Goal: Transaction & Acquisition: Purchase product/service

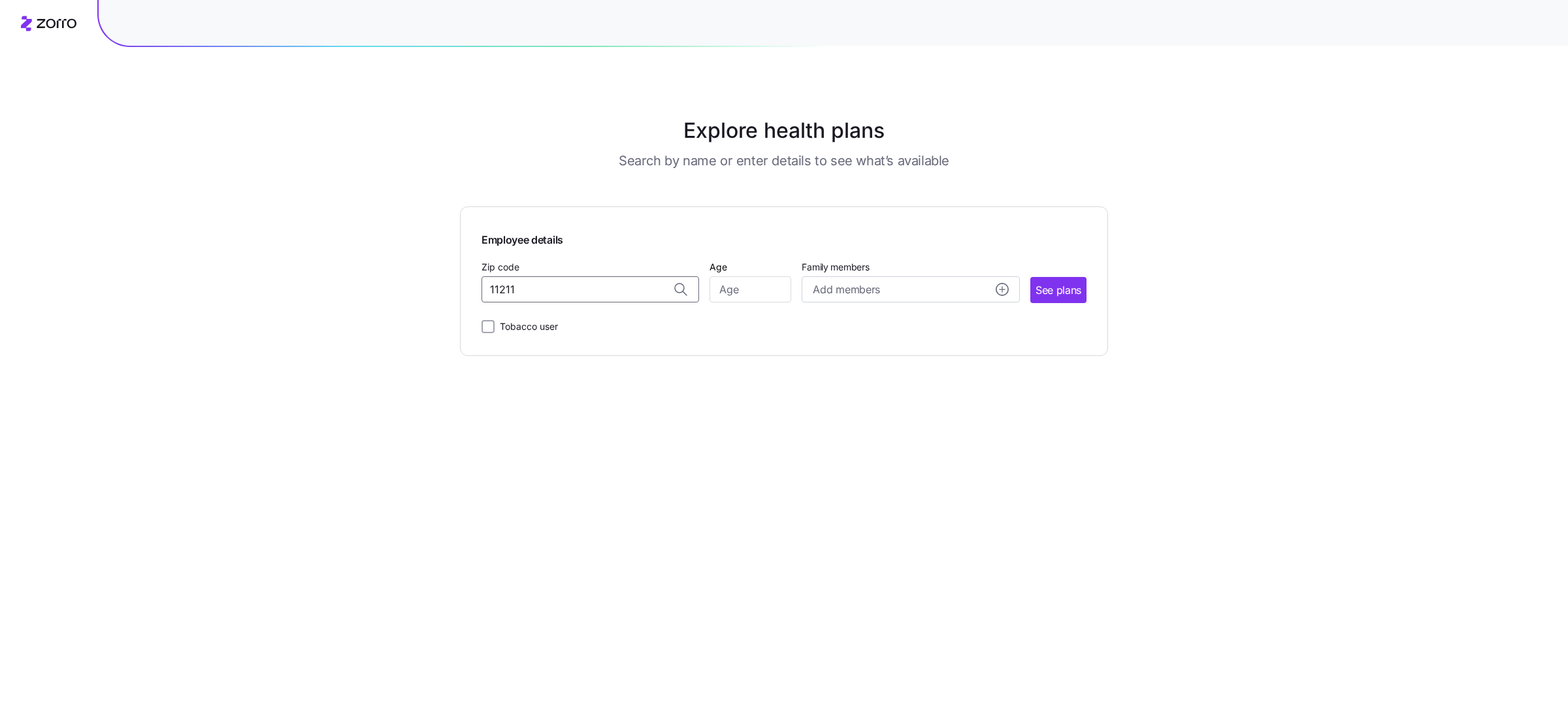
type input "11211"
click at [551, 331] on span "11211, [GEOGRAPHIC_DATA], [GEOGRAPHIC_DATA]" at bounding box center [588, 324] width 183 height 16
type input "11211, [GEOGRAPHIC_DATA], [GEOGRAPHIC_DATA]"
type input "30"
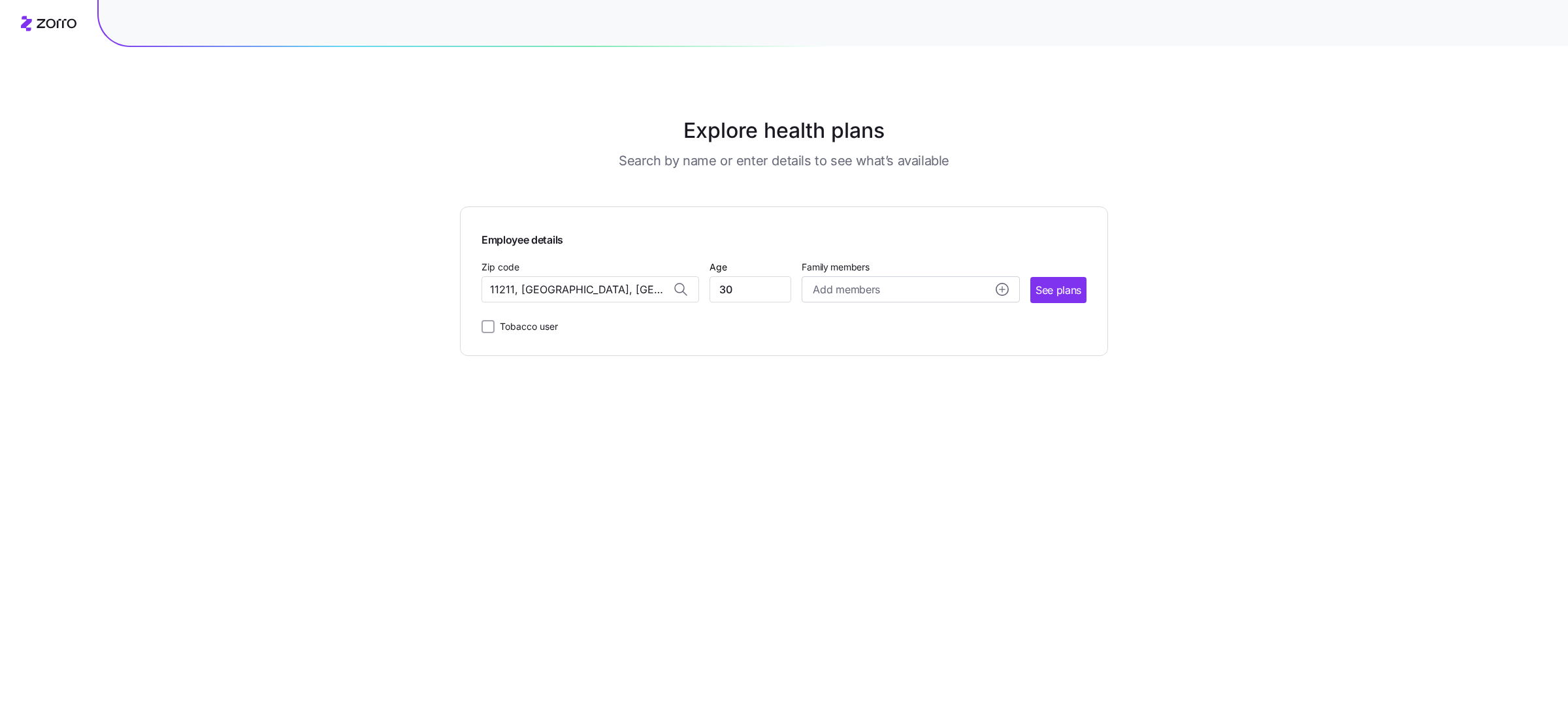
click at [1030, 277] on button "See plans" at bounding box center [1058, 289] width 56 height 26
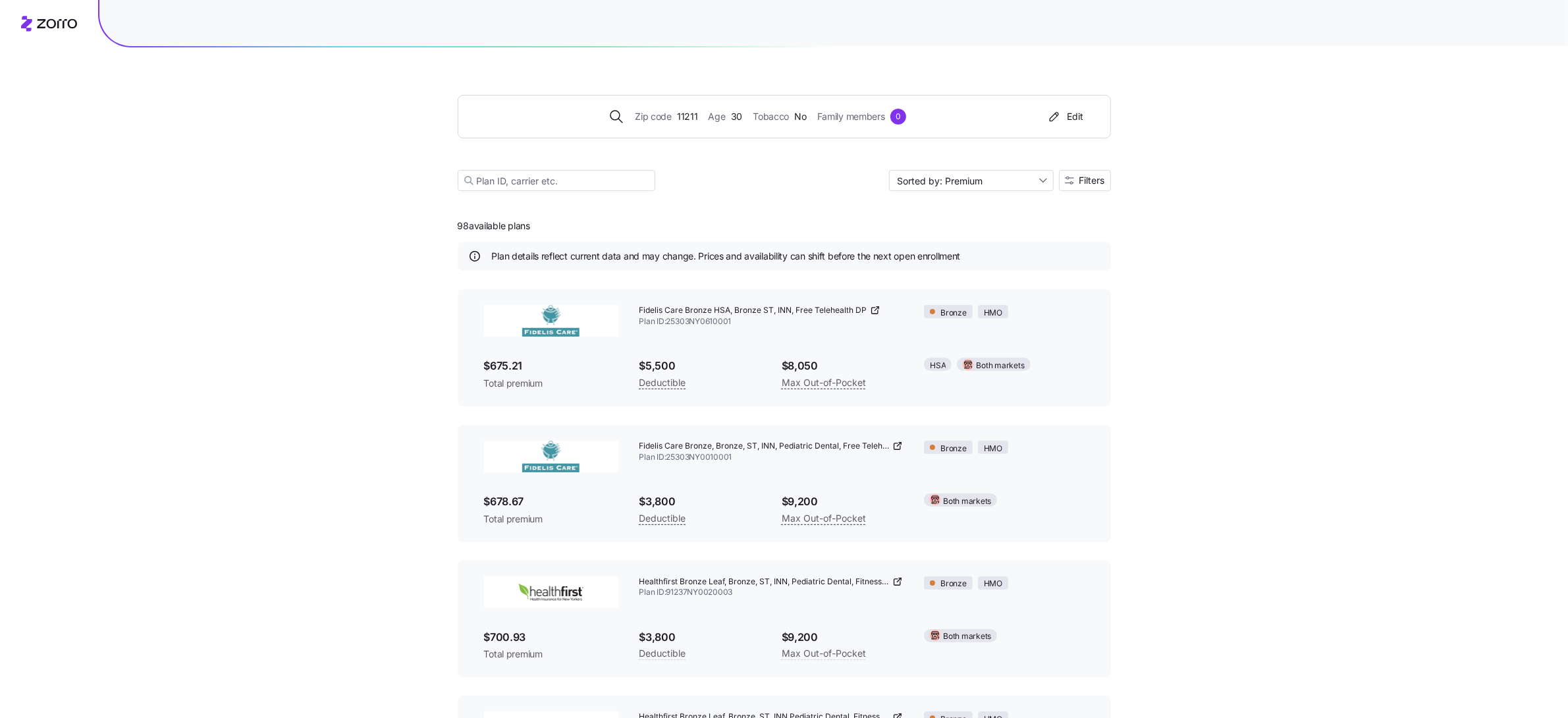
click at [1082, 165] on div "Zip code 11211 Age [DEMOGRAPHIC_DATA] Tobacco No Family members 0 Edit Sorted b…" at bounding box center [784, 127] width 654 height 160
click at [1092, 179] on span "Filters" at bounding box center [1092, 181] width 26 height 10
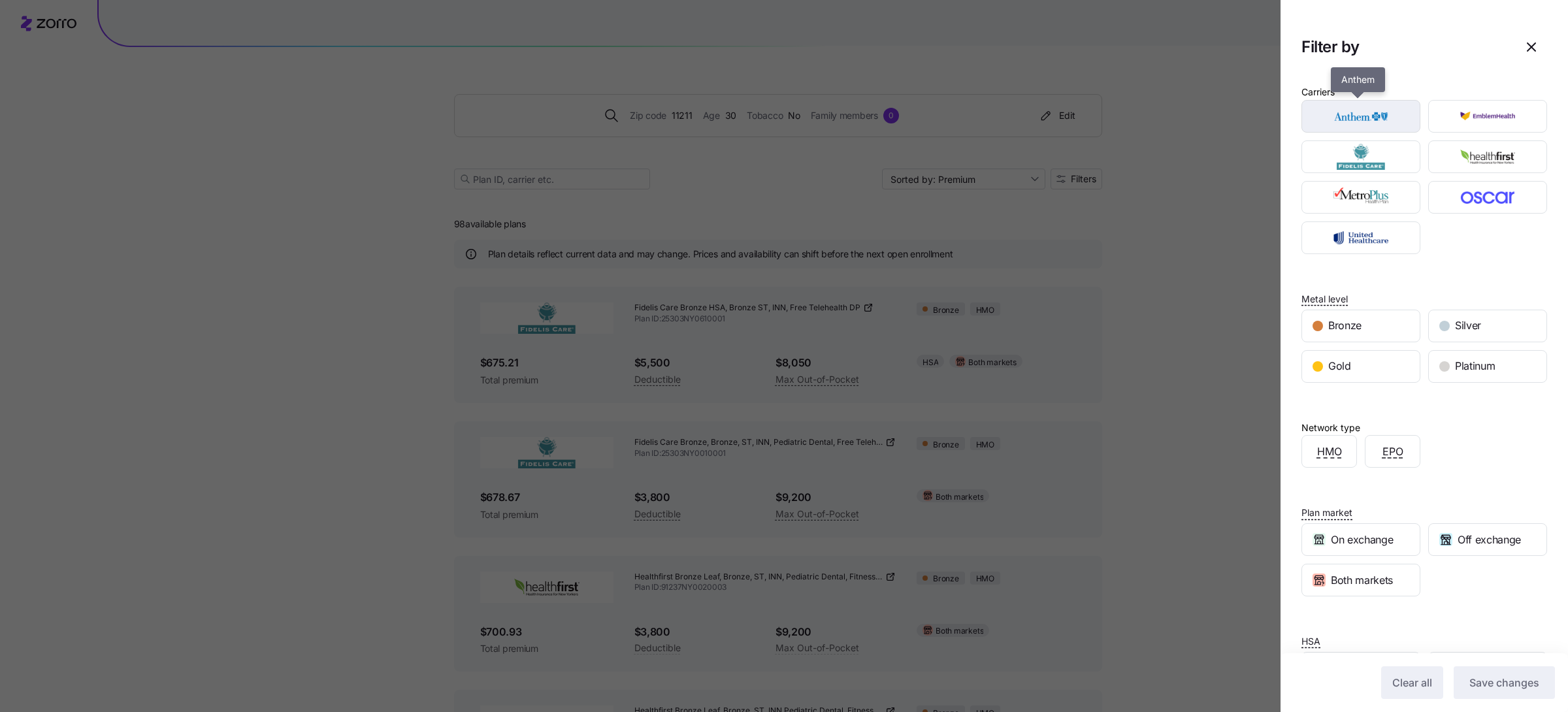
click at [1386, 110] on img "button" at bounding box center [1361, 115] width 96 height 26
click at [1522, 681] on span "Save changes" at bounding box center [1504, 682] width 70 height 15
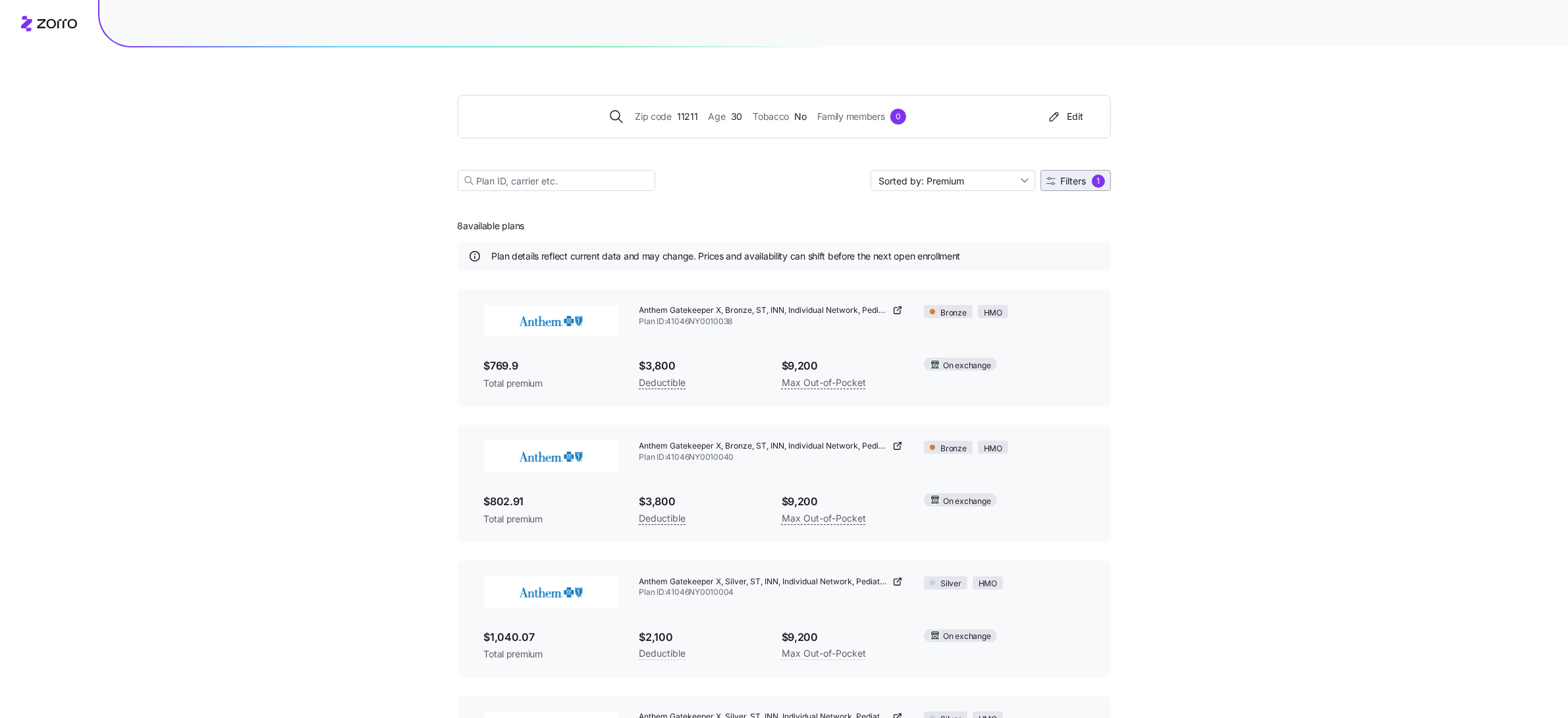
click at [1052, 183] on icon "button" at bounding box center [1052, 181] width 10 height 10
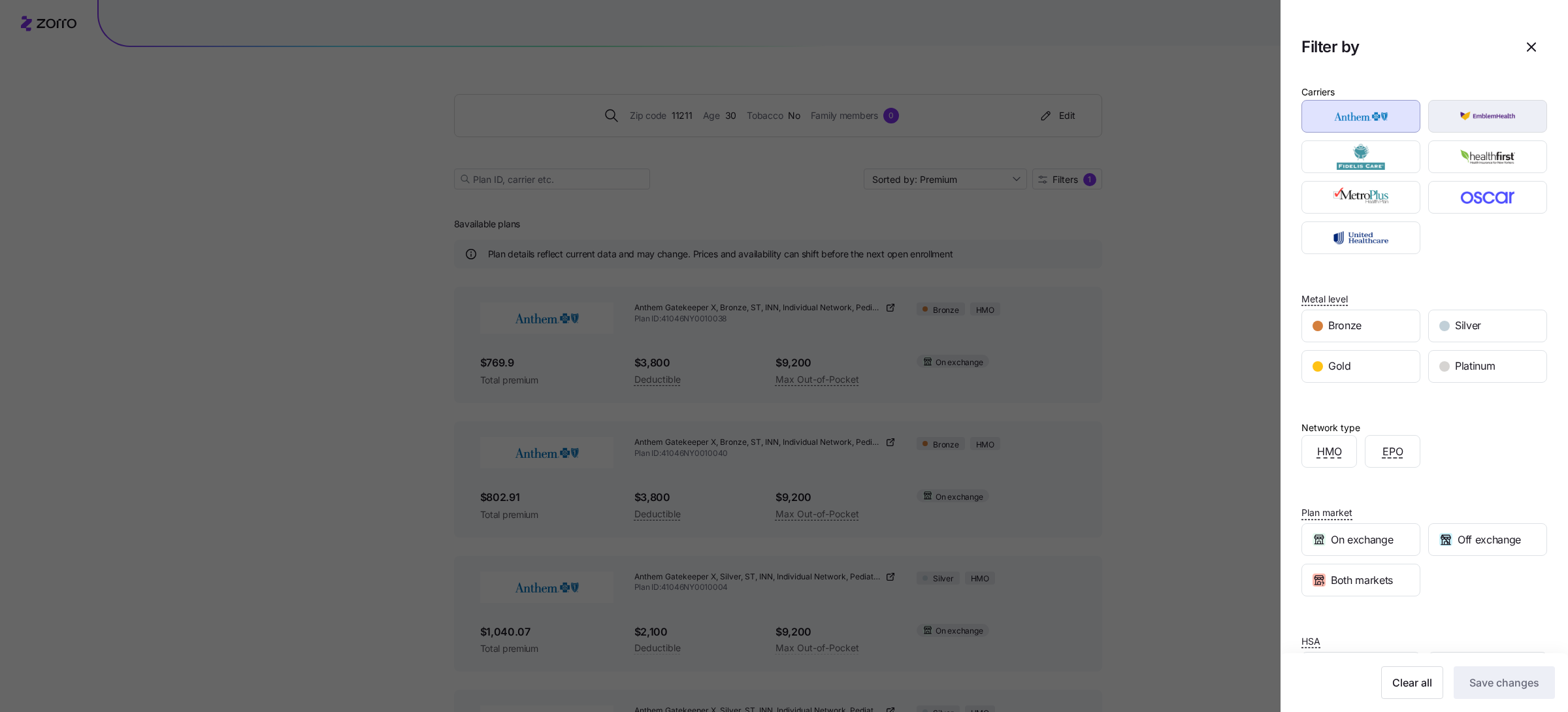
click at [1466, 123] on img "button" at bounding box center [1488, 115] width 96 height 26
click at [1375, 123] on img "button" at bounding box center [1361, 115] width 96 height 26
click at [1499, 683] on span "Save changes" at bounding box center [1504, 682] width 70 height 15
